Goal: Task Accomplishment & Management: Manage account settings

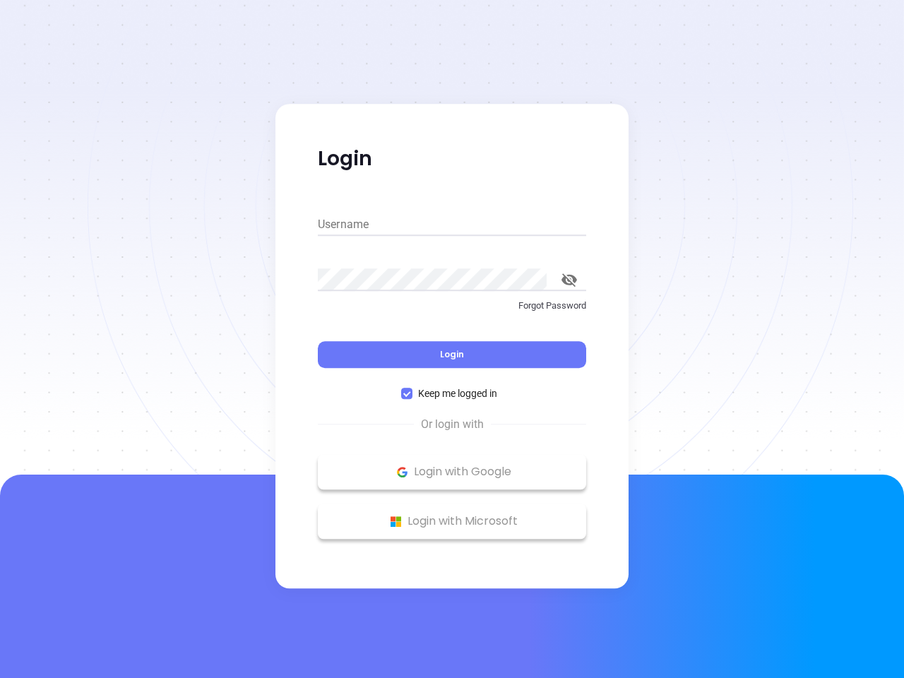
click at [452, 339] on div "Login" at bounding box center [452, 346] width 268 height 44
click at [452, 225] on input "Username" at bounding box center [452, 224] width 268 height 23
click at [569, 280] on icon "toggle password visibility" at bounding box center [569, 279] width 16 height 13
click at [452, 354] on span "Login" at bounding box center [452, 354] width 24 height 12
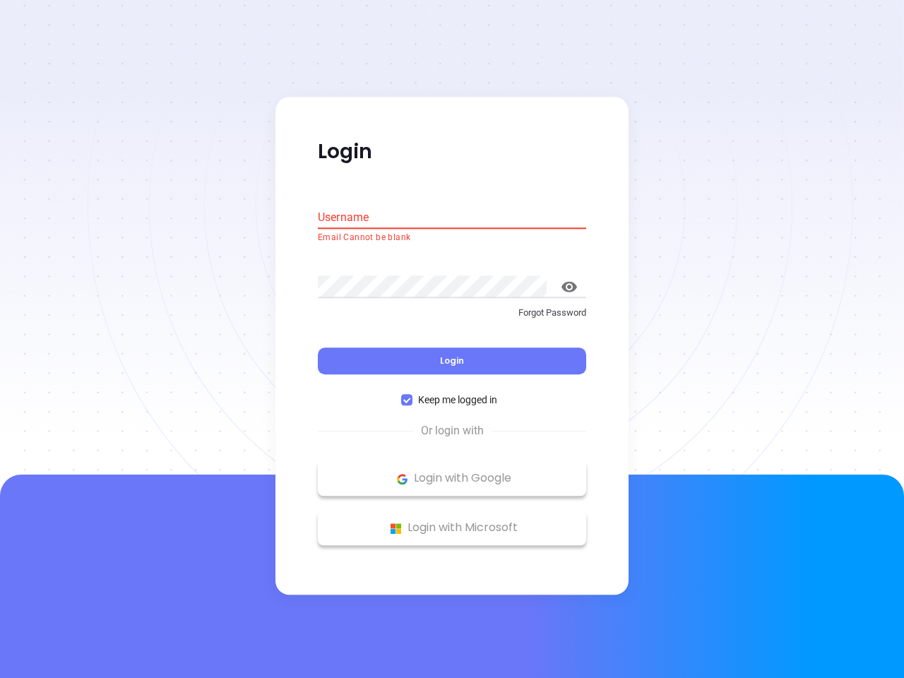
click at [452, 393] on span "Keep me logged in" at bounding box center [457, 401] width 90 height 16
click at [412, 395] on input "Keep me logged in" at bounding box center [406, 400] width 11 height 11
checkbox input "false"
click at [452, 472] on p "Login with Google" at bounding box center [452, 478] width 254 height 21
click at [452, 521] on p "Login with Microsoft" at bounding box center [452, 528] width 254 height 21
